Goal: Task Accomplishment & Management: Manage account settings

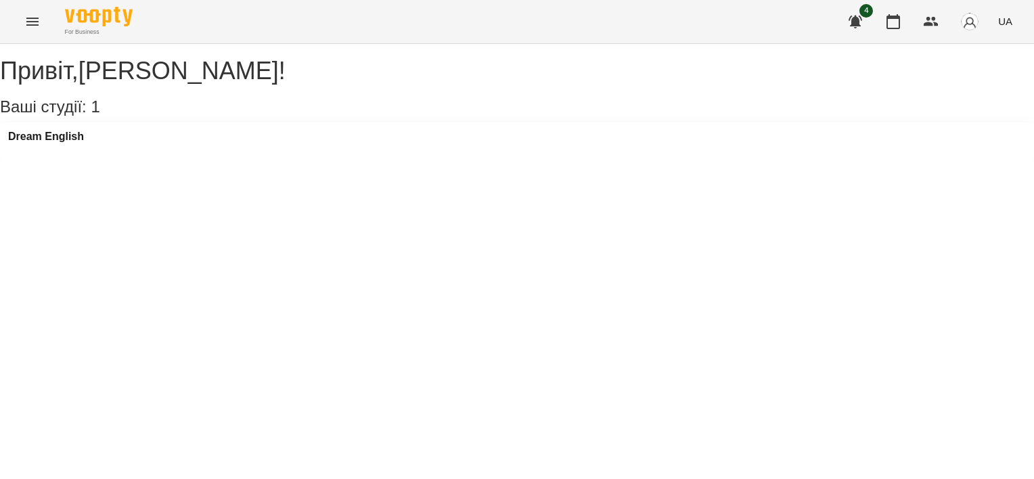
click at [68, 142] on div "Dream English" at bounding box center [517, 140] width 1034 height 37
click at [65, 143] on h3 "Dream English" at bounding box center [46, 137] width 76 height 12
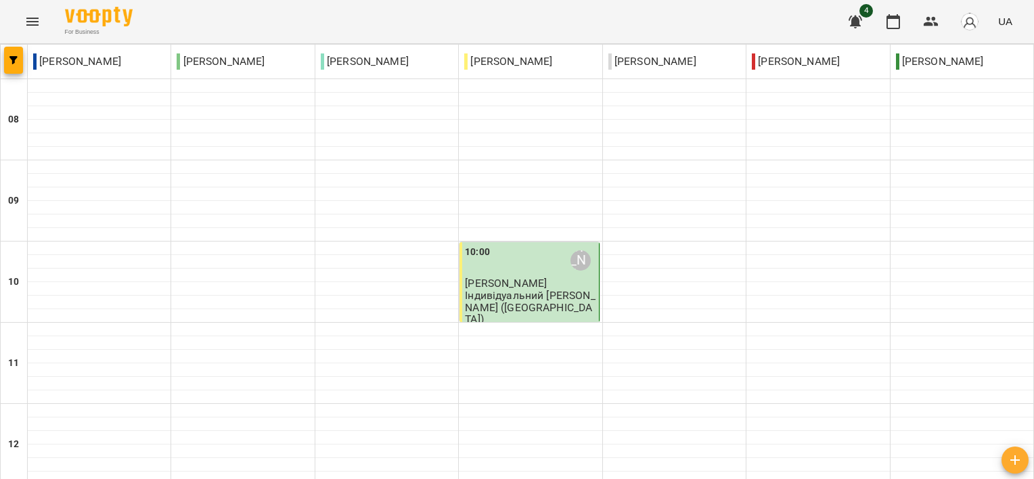
scroll to position [338, 0]
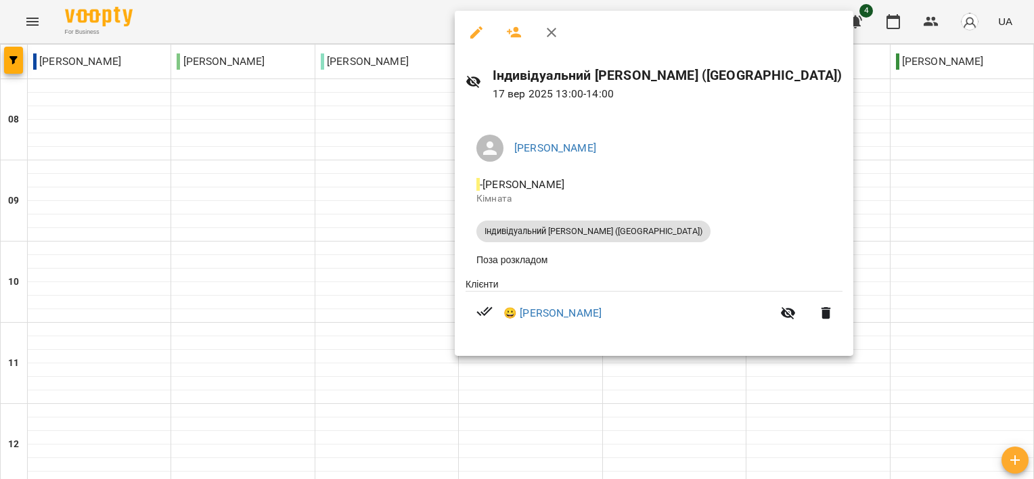
click at [406, 189] on div at bounding box center [517, 239] width 1034 height 479
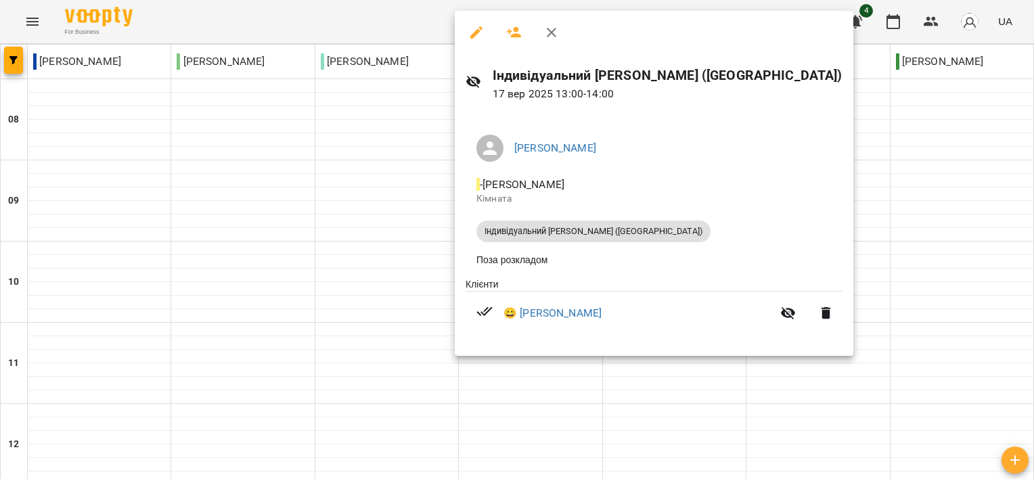
click at [844, 118] on div at bounding box center [517, 239] width 1034 height 479
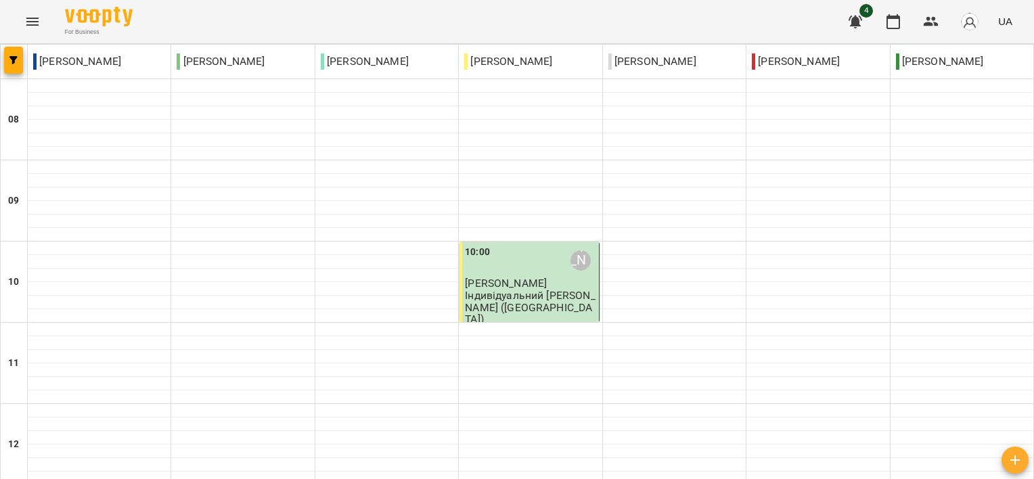
scroll to position [907, 0]
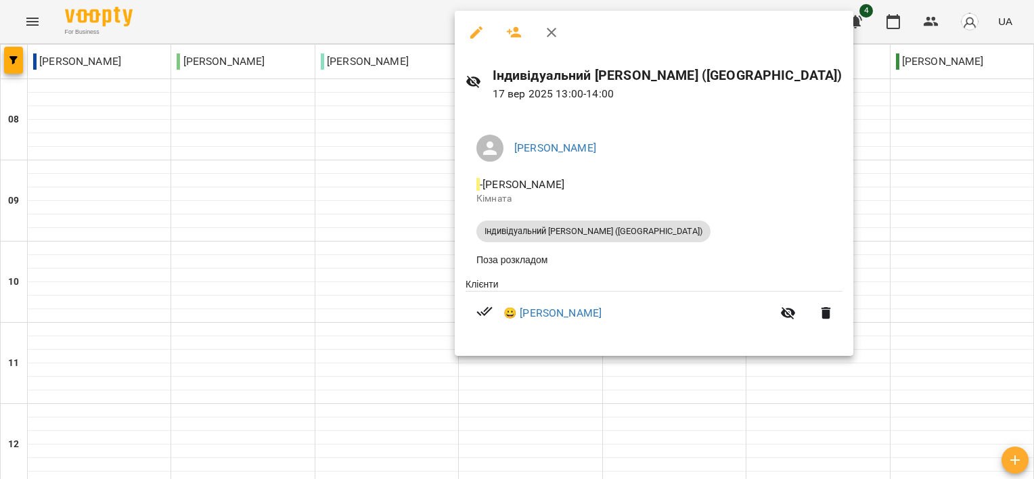
click at [819, 217] on div at bounding box center [517, 239] width 1034 height 479
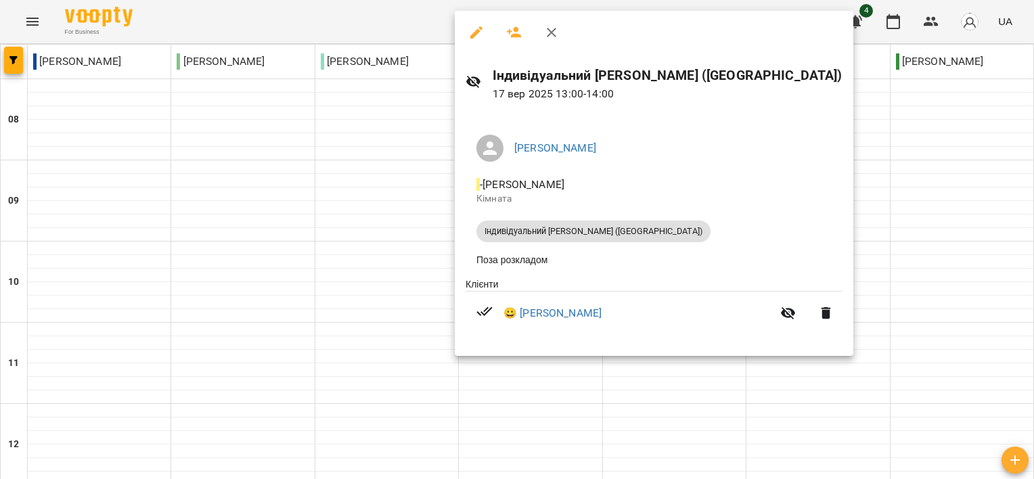
click at [872, 167] on div at bounding box center [517, 239] width 1034 height 479
